Goal: Task Accomplishment & Management: Manage account settings

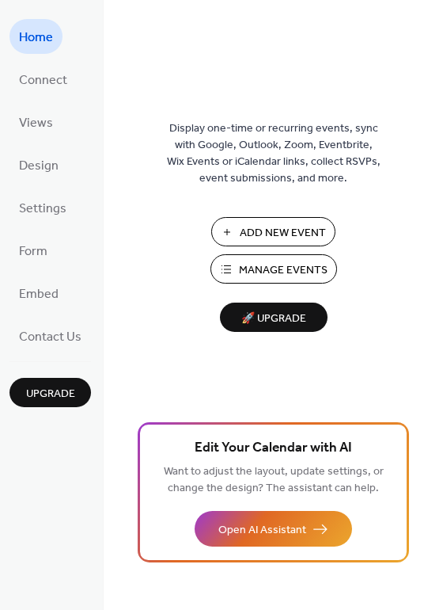
click at [272, 271] on span "Manage Events" at bounding box center [283, 270] width 89 height 17
click at [48, 82] on span "Connect" at bounding box center [43, 80] width 48 height 25
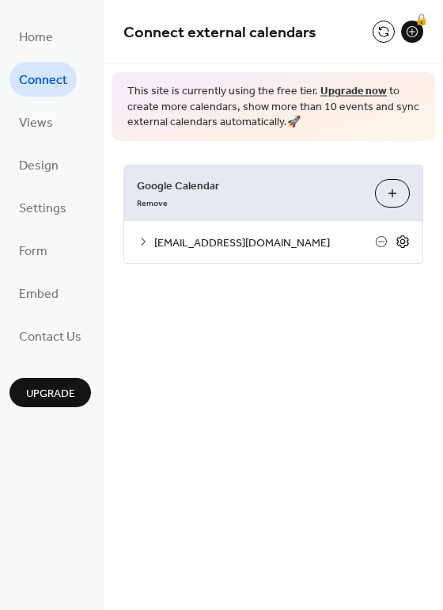
click at [409, 241] on icon at bounding box center [403, 241] width 14 height 14
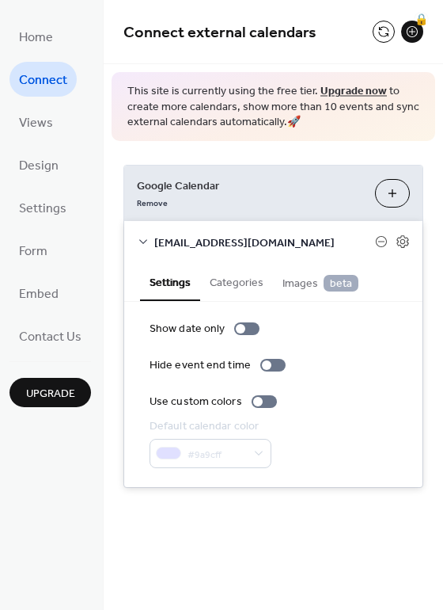
click at [234, 275] on button "Categories" at bounding box center [236, 281] width 73 height 36
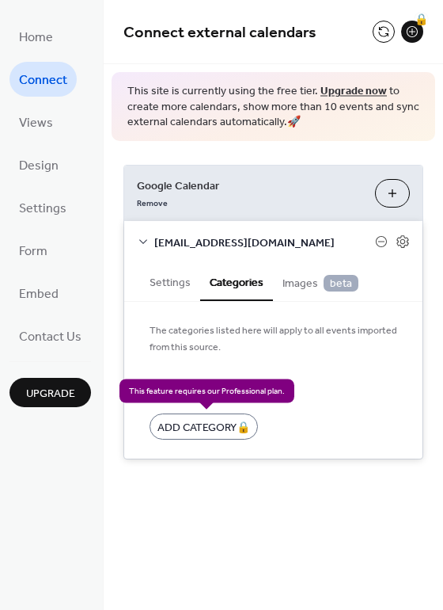
click at [188, 421] on div "Add Category 🔒" at bounding box center [204, 426] width 108 height 26
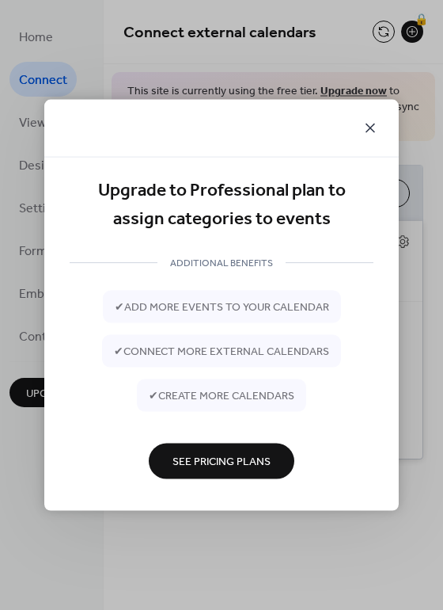
click at [368, 126] on icon at bounding box center [371, 129] width 10 height 10
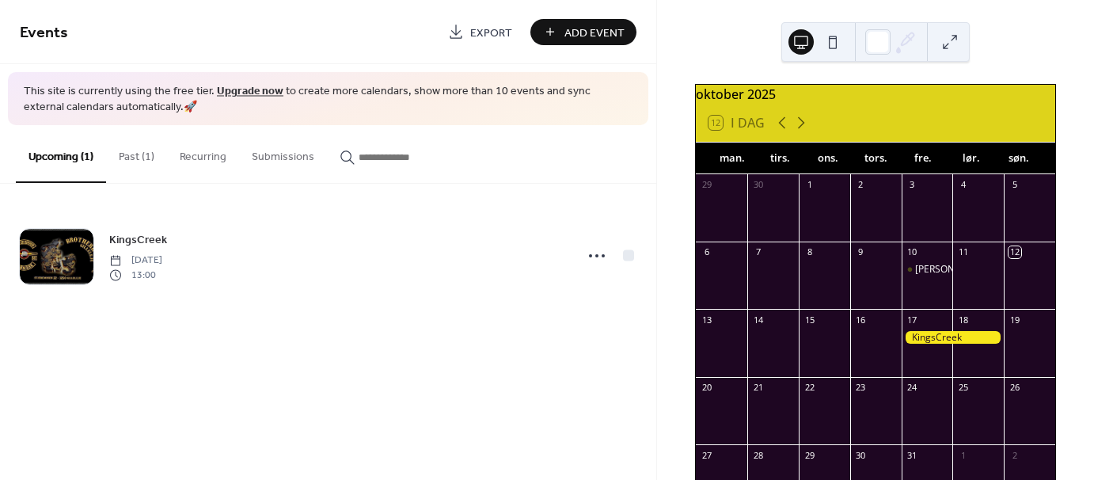
click at [239, 88] on link "Upgrade now" at bounding box center [250, 91] width 67 height 21
click at [941, 344] on div at bounding box center [953, 337] width 103 height 13
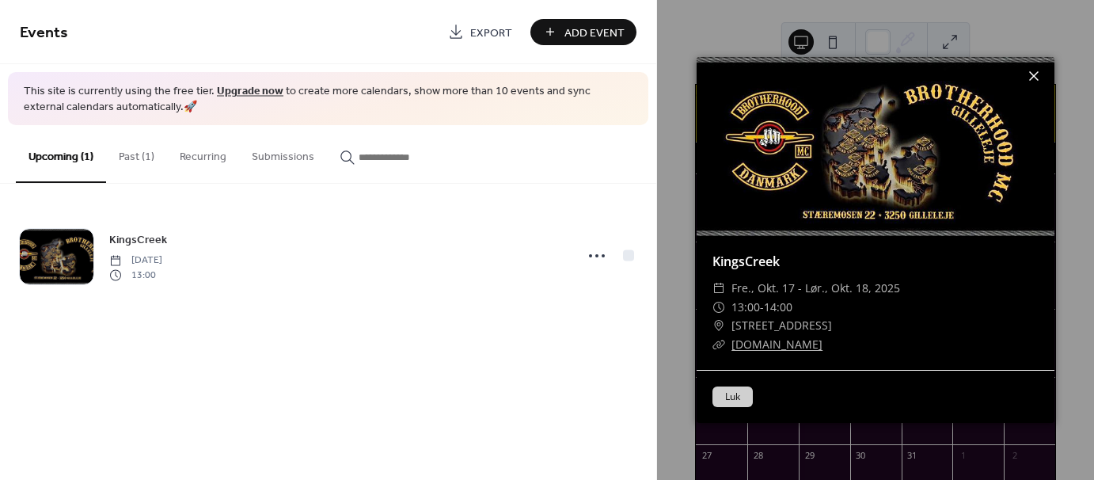
click at [1032, 79] on icon at bounding box center [1033, 76] width 19 height 19
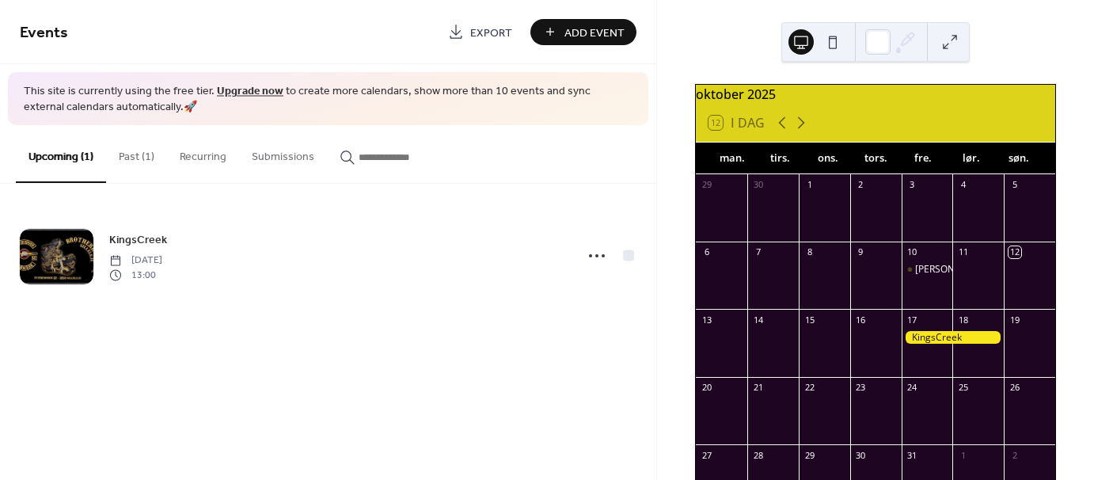
click at [138, 157] on button "Past (1)" at bounding box center [136, 153] width 61 height 56
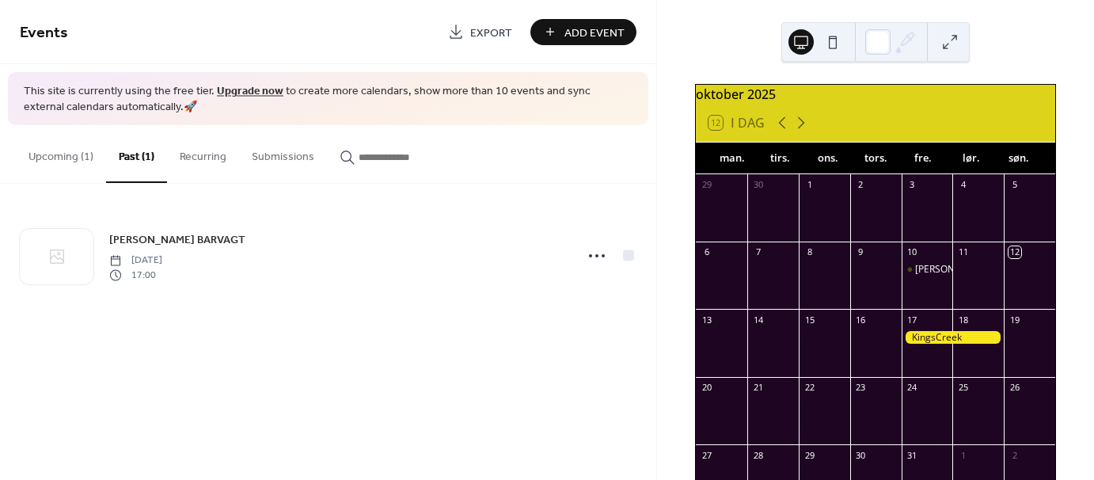
click at [55, 157] on button "Upcoming (1)" at bounding box center [61, 153] width 90 height 56
